Goal: Task Accomplishment & Management: Use online tool/utility

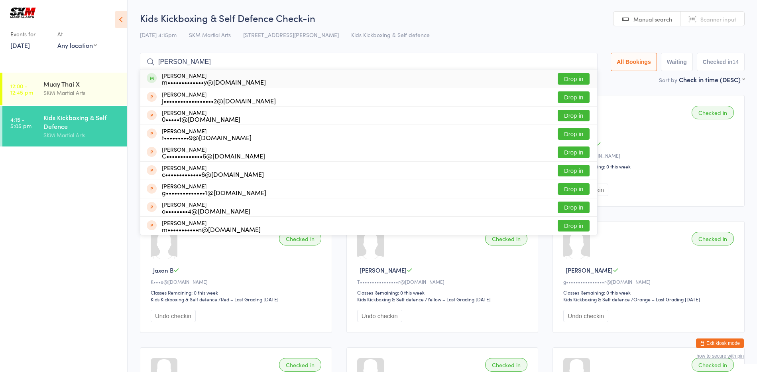
type input "[PERSON_NAME]"
click at [582, 82] on button "Drop in" at bounding box center [574, 79] width 32 height 12
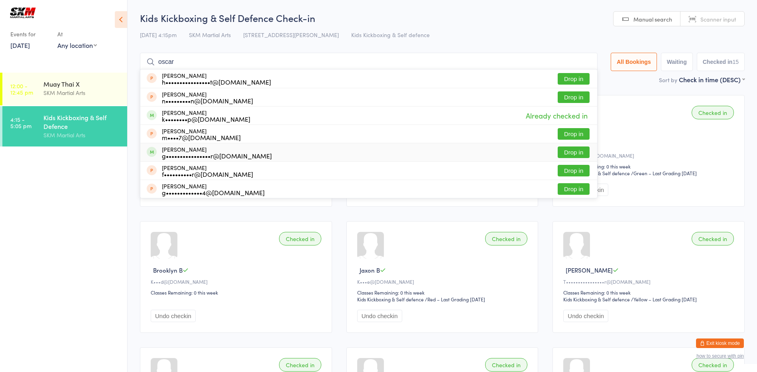
type input "oscar"
click at [380, 148] on div "[PERSON_NAME] g••••••••••••••••r@[DOMAIN_NAME] Drop in" at bounding box center [368, 152] width 457 height 18
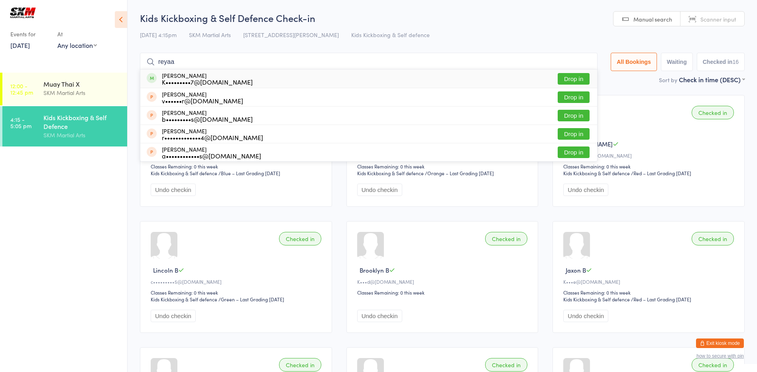
type input "reyaa"
click at [571, 78] on button "Drop in" at bounding box center [574, 79] width 32 height 12
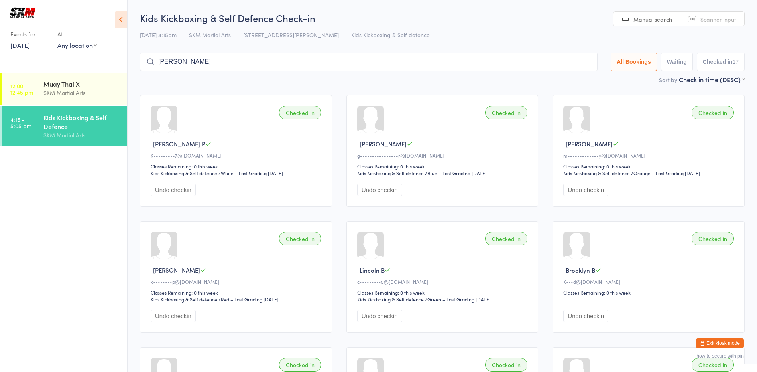
type input "[PERSON_NAME]"
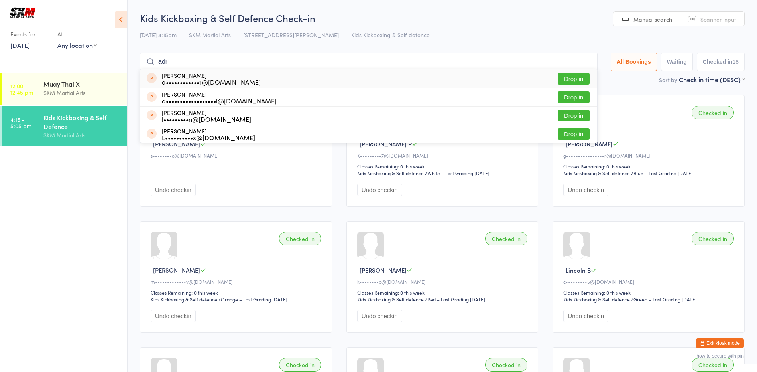
click at [584, 22] on h2 "Kids Kickboxing & Self Defence Check-in" at bounding box center [442, 17] width 605 height 13
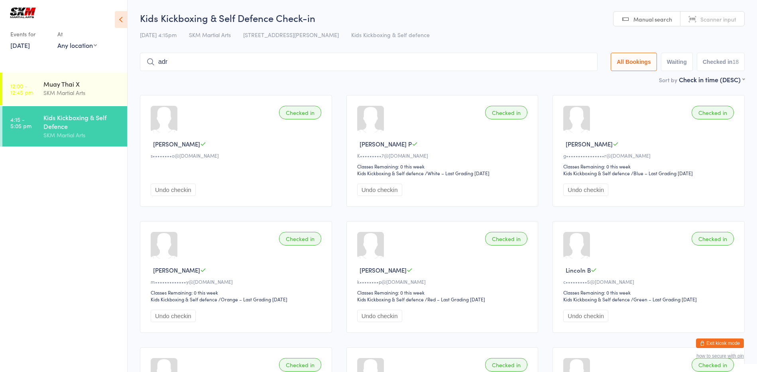
click at [567, 62] on input "adr" at bounding box center [369, 62] width 458 height 18
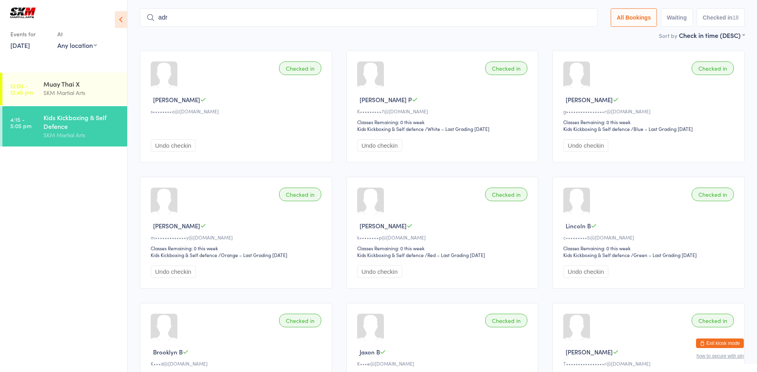
scroll to position [53, 0]
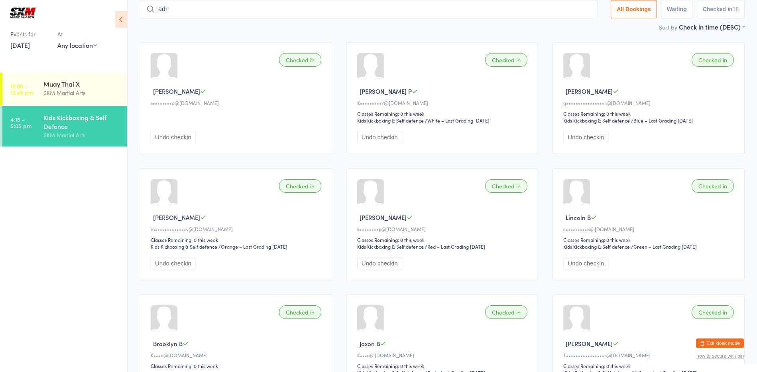
click at [585, 12] on input "adr" at bounding box center [369, 9] width 458 height 18
click at [581, 11] on input "adr" at bounding box center [369, 9] width 458 height 18
type input "a"
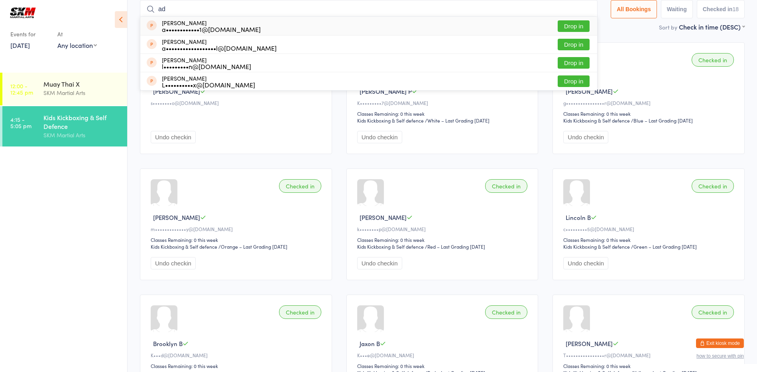
type input "a"
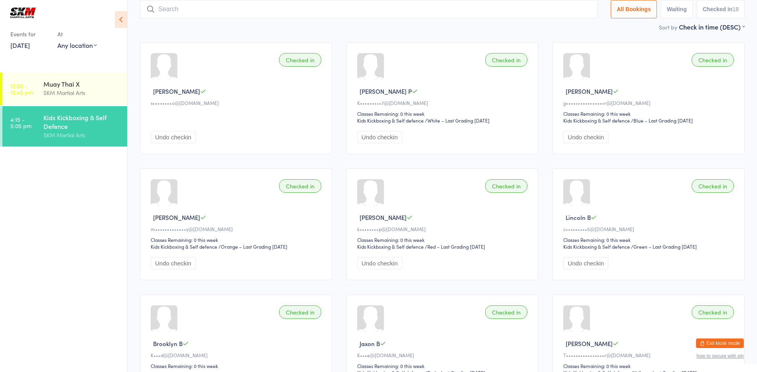
click at [615, 32] on main "Kids Kickboxing & Self Defence Check-in [DATE] 4:15pm SKM Martial Arts 1 Leight…" at bounding box center [442, 375] width 605 height 833
click at [368, 8] on input "search" at bounding box center [369, 9] width 458 height 18
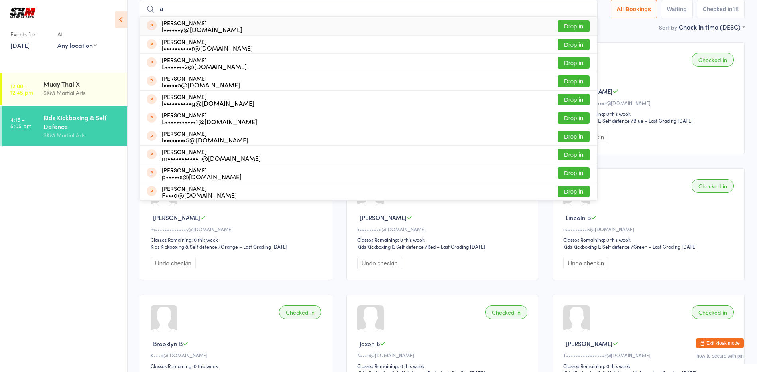
type input "l"
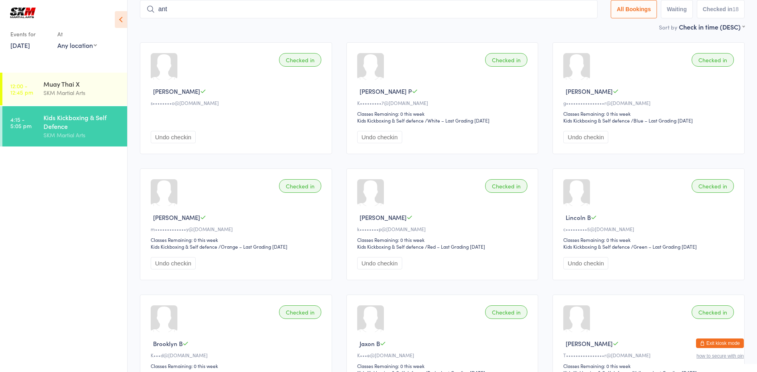
type input "anth"
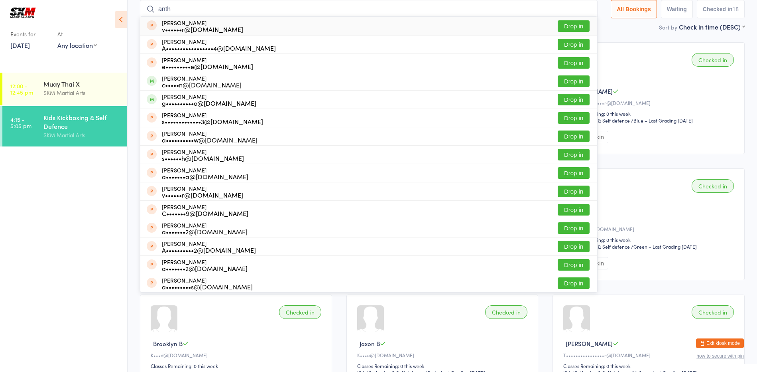
click at [582, 9] on input "anth" at bounding box center [369, 9] width 458 height 18
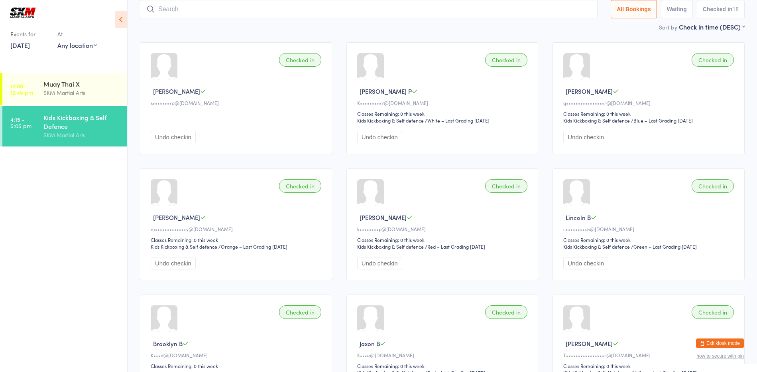
click at [309, 30] on div "Sort by Check in time (DESC) First name (ASC) First name (DESC) Last name (ASC)…" at bounding box center [442, 26] width 605 height 9
click at [263, 6] on input "search" at bounding box center [369, 9] width 458 height 18
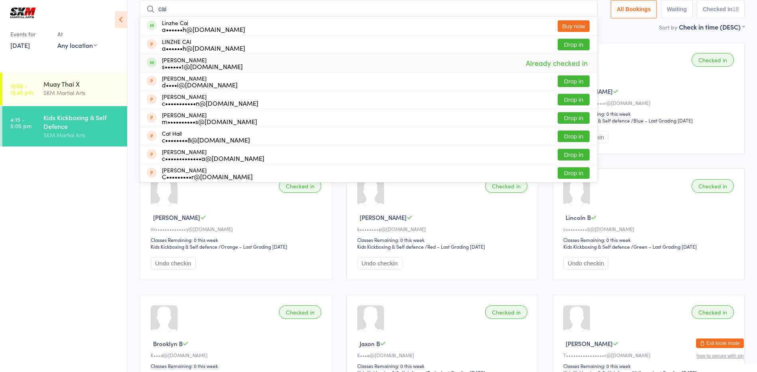
click at [50, 207] on ul "12:00 - 12:45 pm Muay Thai X SKM Martial Arts 4:15 - 5:05 pm Kids Kickboxing & …" at bounding box center [63, 222] width 127 height 299
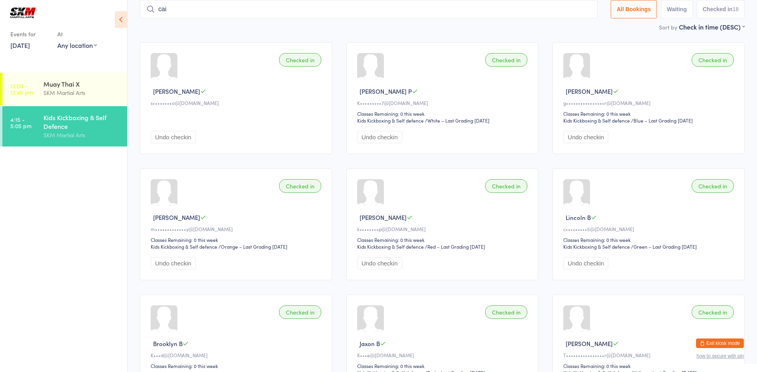
click at [175, 18] on input "cai" at bounding box center [369, 9] width 458 height 18
type input "c"
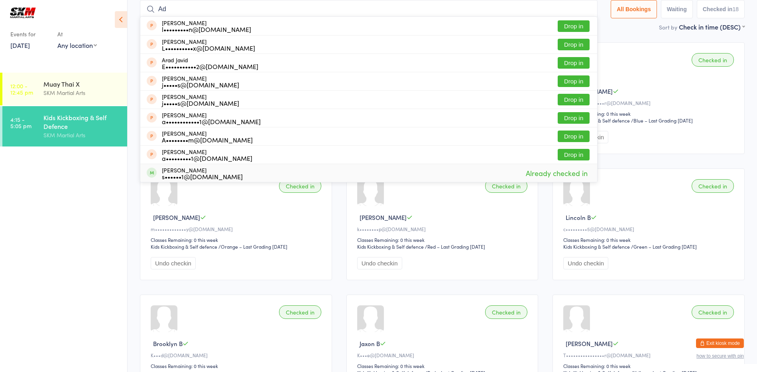
click at [69, 221] on ul "12:00 - 12:45 pm Muay Thai X SKM Martial Arts 4:15 - 5:05 pm Kids Kickboxing & …" at bounding box center [63, 222] width 127 height 299
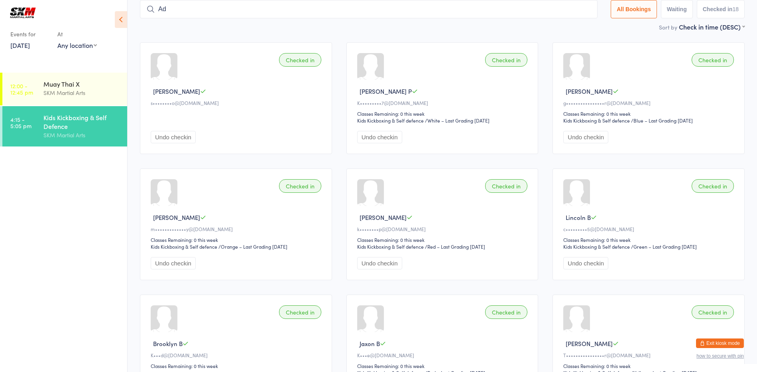
click at [224, 2] on input "Ad" at bounding box center [369, 9] width 458 height 18
type input "A"
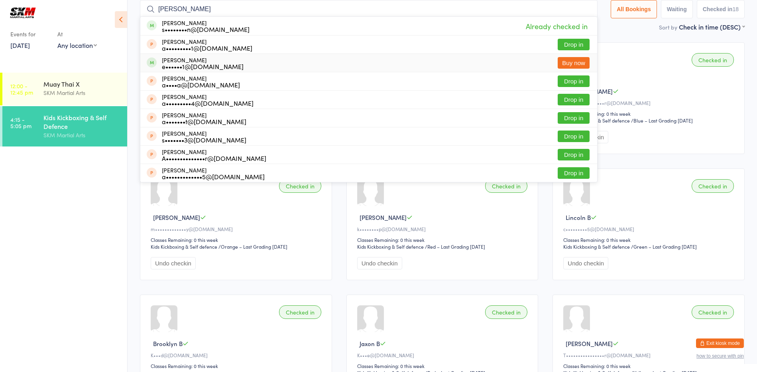
type input "[PERSON_NAME]"
click at [2, 180] on ul "12:00 - 12:45 pm Muay Thai X SKM Martial Arts 4:15 - 5:05 pm Kids Kickboxing & …" at bounding box center [63, 222] width 127 height 299
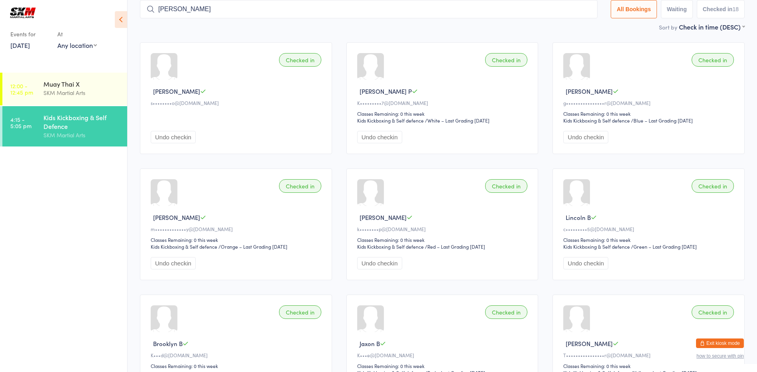
drag, startPoint x: 191, startPoint y: 16, endPoint x: 132, endPoint y: 15, distance: 58.6
click at [132, 15] on ui-view "Kids Kickboxing & Self Defence Check-in [DATE] 4:15pm SKM Martial Arts 1 Leight…" at bounding box center [443, 375] width 630 height 833
click at [53, 198] on ul "12:00 - 12:45 pm Muay Thai X SKM Martial Arts 4:15 - 5:05 pm Kids Kickboxing & …" at bounding box center [63, 222] width 127 height 299
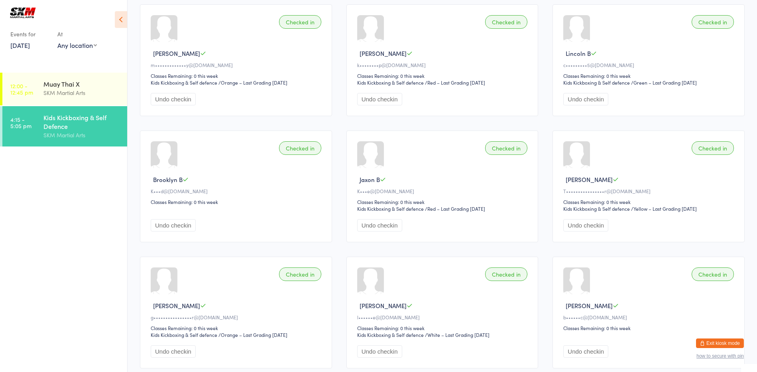
scroll to position [108, 0]
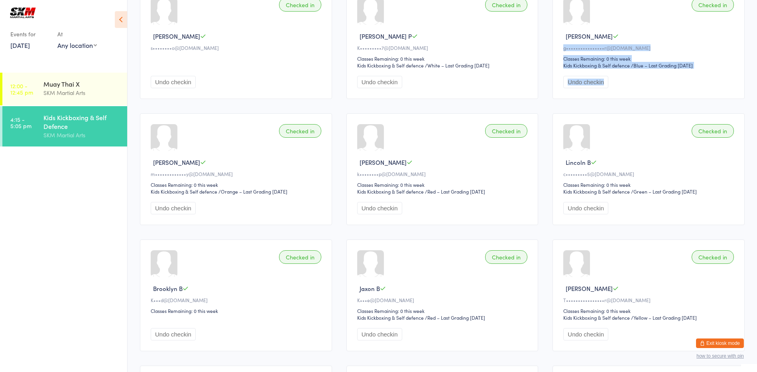
drag, startPoint x: 755, startPoint y: 100, endPoint x: 760, endPoint y: 32, distance: 68.8
click at [757, 32] on html "You have now entered Kiosk Mode. Members will be able to check themselves in us…" at bounding box center [378, 78] width 757 height 372
click at [752, 38] on div "Checked in [PERSON_NAME] Z s••••••••o@[DOMAIN_NAME] Undo checkin Checked in [PE…" at bounding box center [442, 356] width 619 height 756
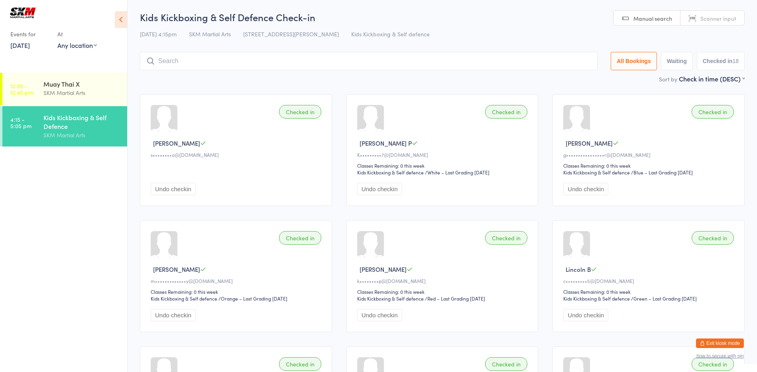
scroll to position [0, 0]
click at [407, 64] on input "search" at bounding box center [369, 62] width 458 height 18
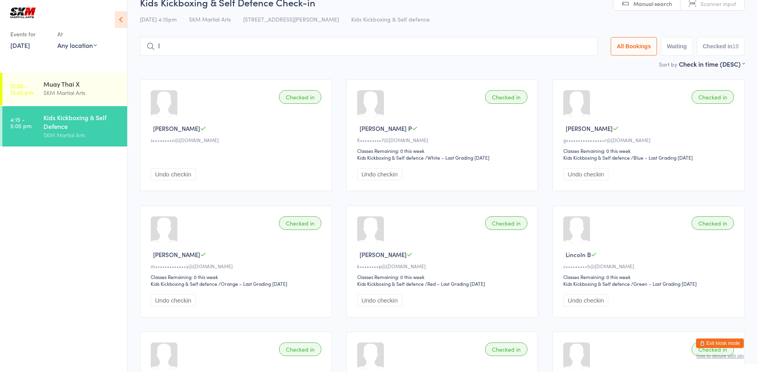
scroll to position [37, 0]
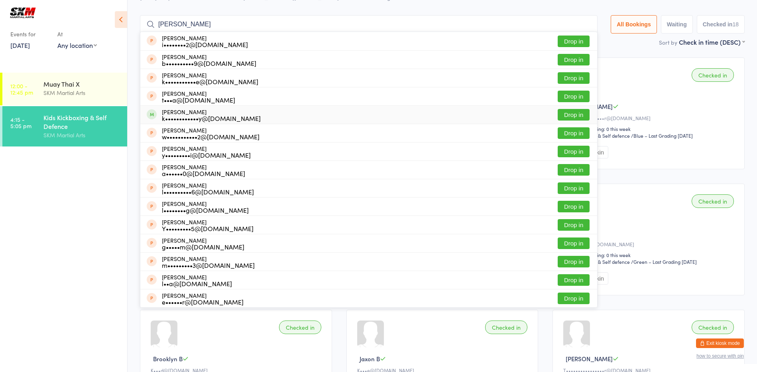
type input "[PERSON_NAME]"
click at [313, 113] on div "[PERSON_NAME] k••••••••••••y@[DOMAIN_NAME] Drop in" at bounding box center [368, 115] width 457 height 18
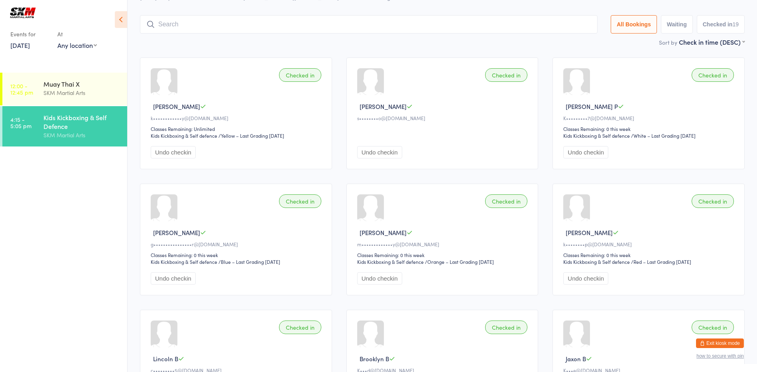
click at [80, 219] on ul "12:00 - 12:45 pm Muay Thai X SKM Martial Arts 4:15 - 5:05 pm Kids Kickboxing & …" at bounding box center [63, 222] width 127 height 299
